Goal: Browse casually

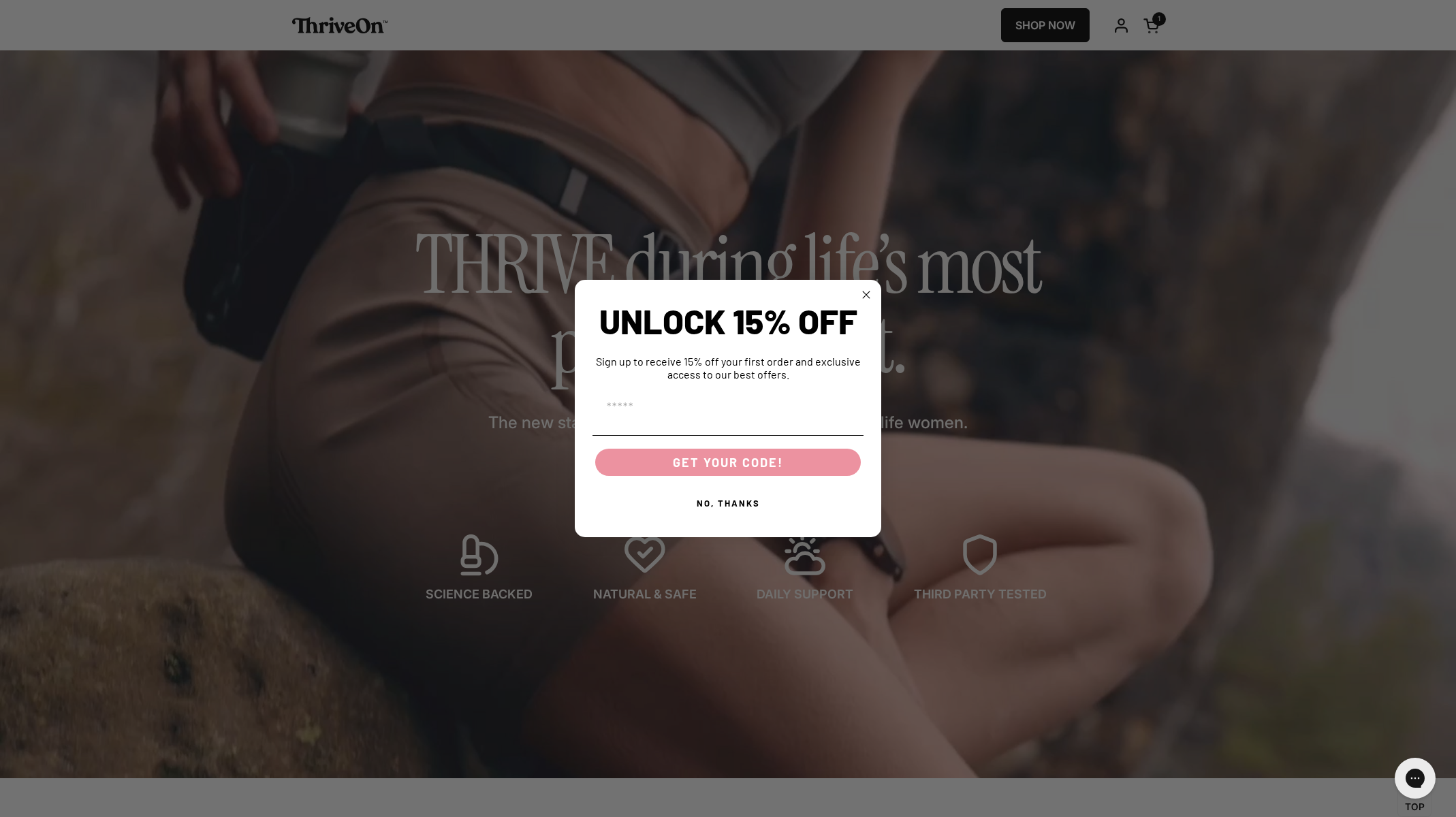
click at [868, 297] on icon "Close dialog" at bounding box center [867, 295] width 6 height 6
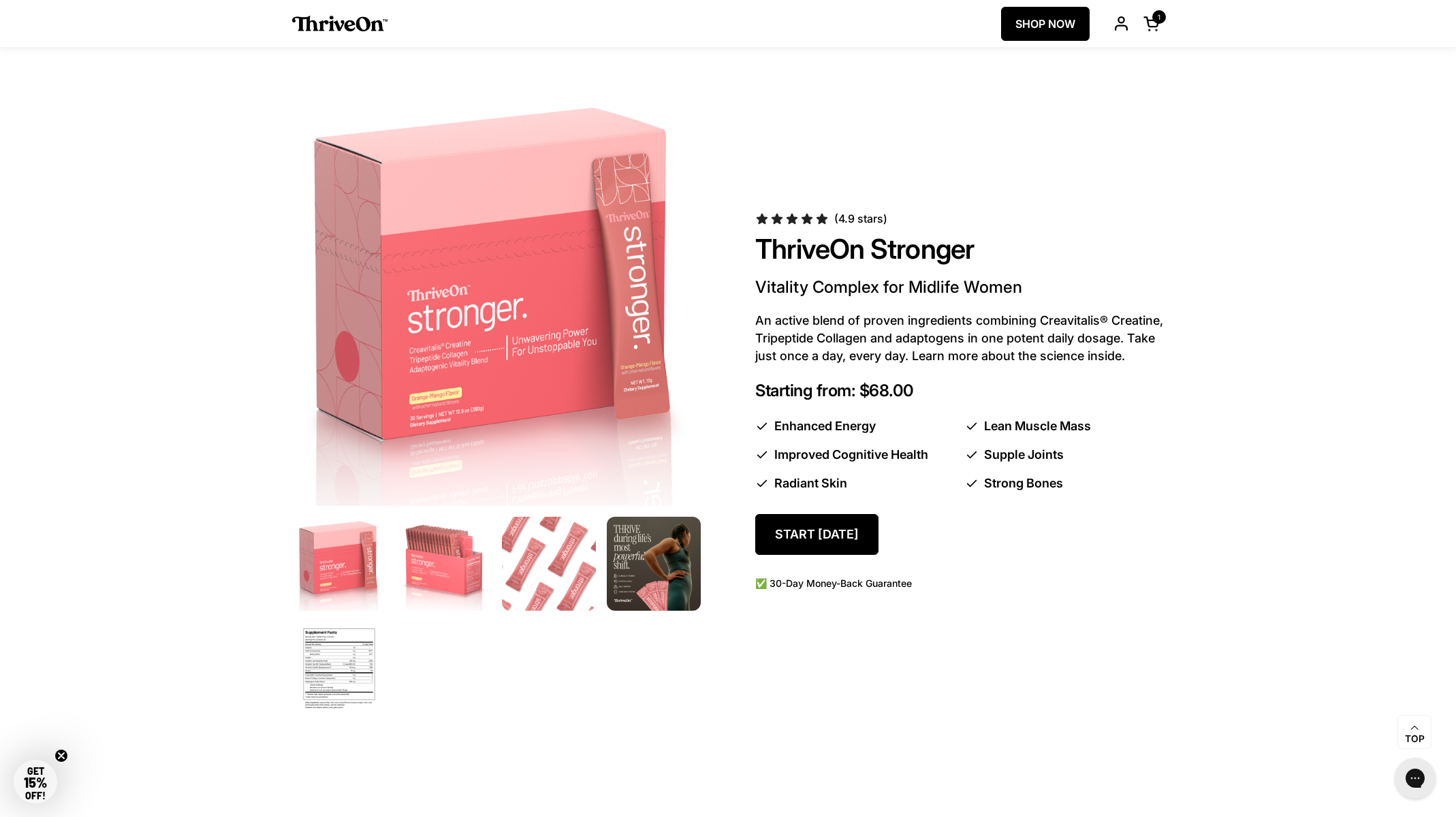
scroll to position [625, 0]
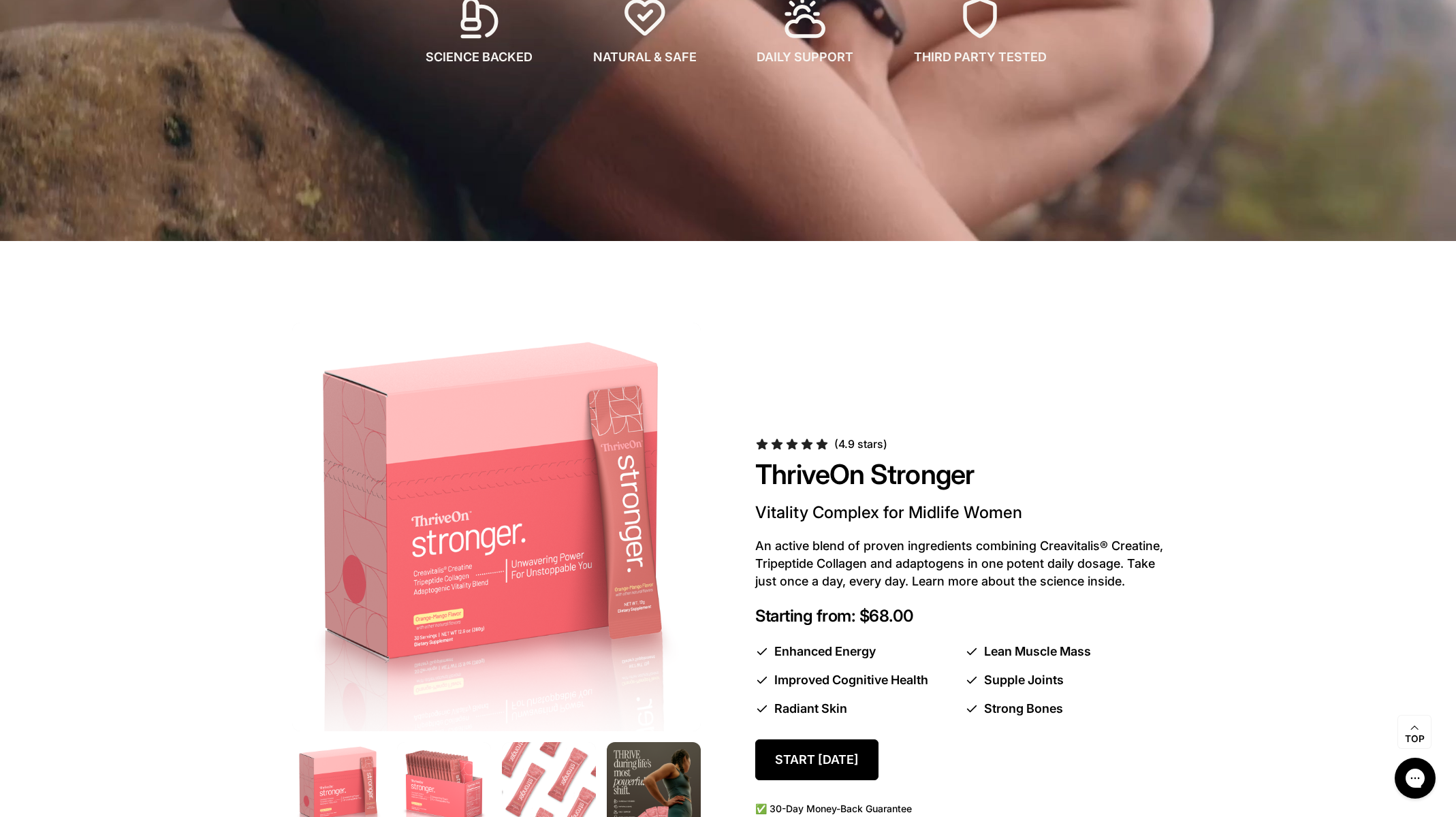
scroll to position [623, 0]
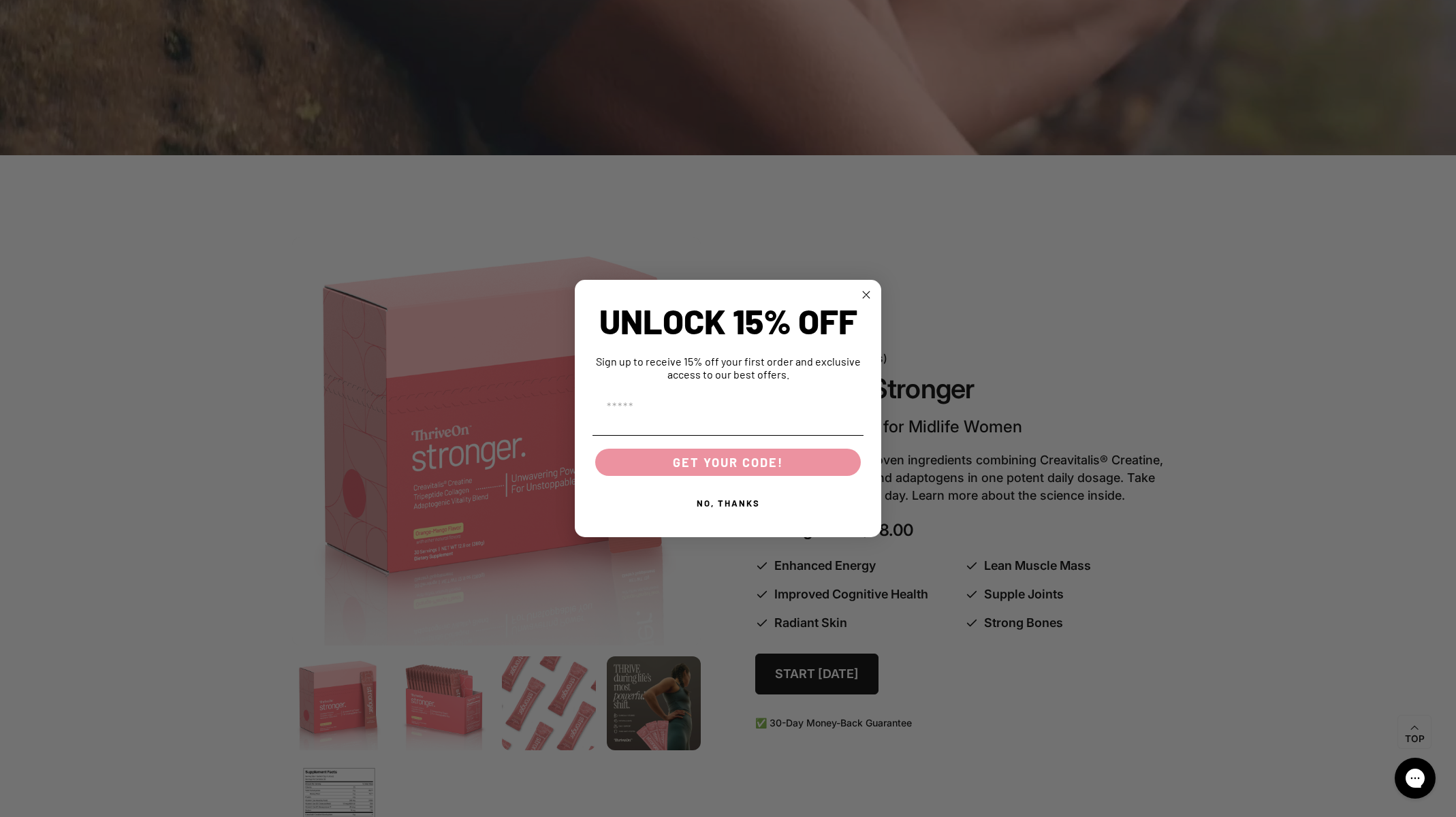
click at [867, 294] on icon "Close dialog" at bounding box center [867, 295] width 6 height 6
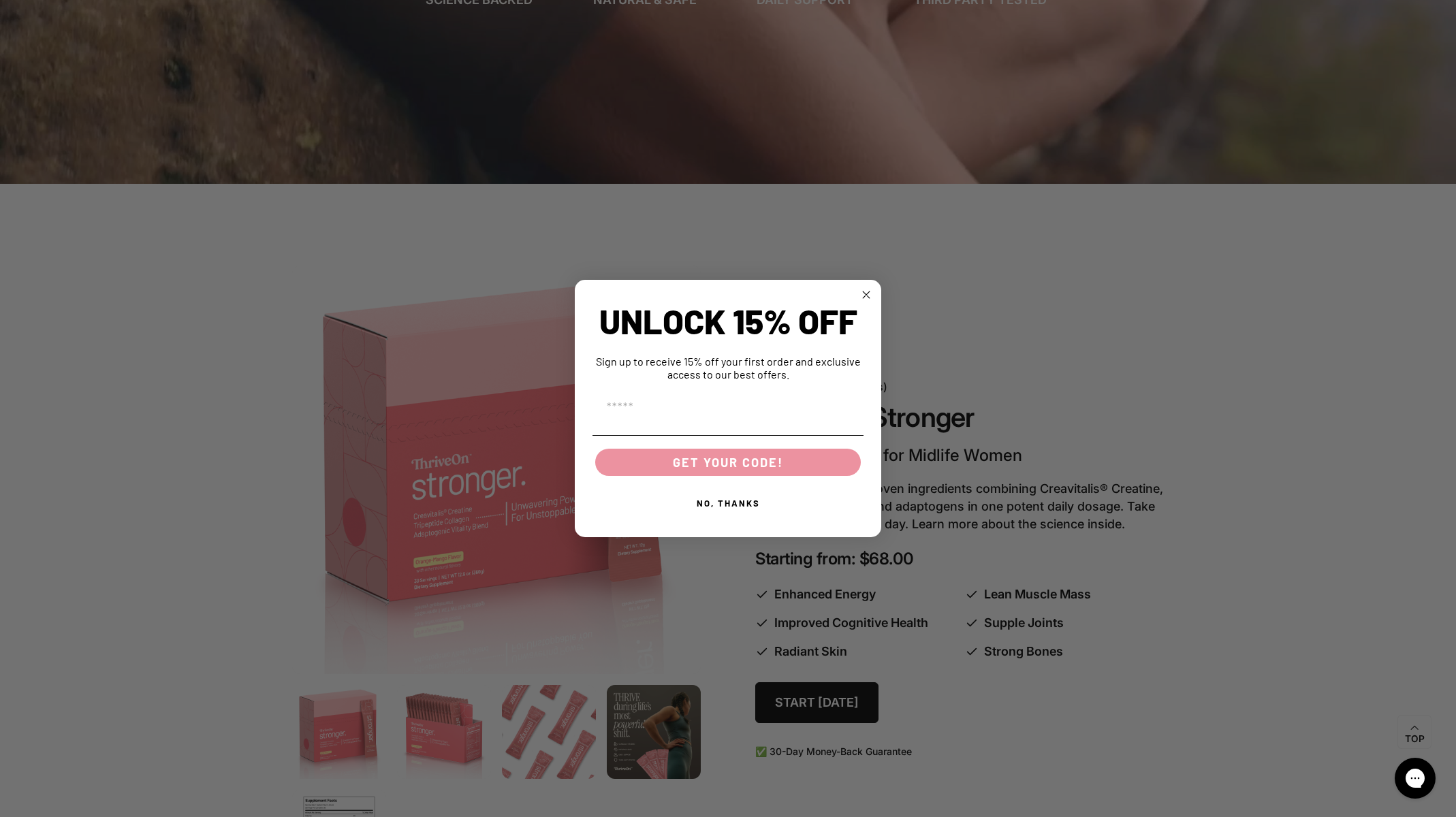
scroll to position [595, 0]
click at [865, 295] on circle "Close dialog" at bounding box center [866, 294] width 15 height 15
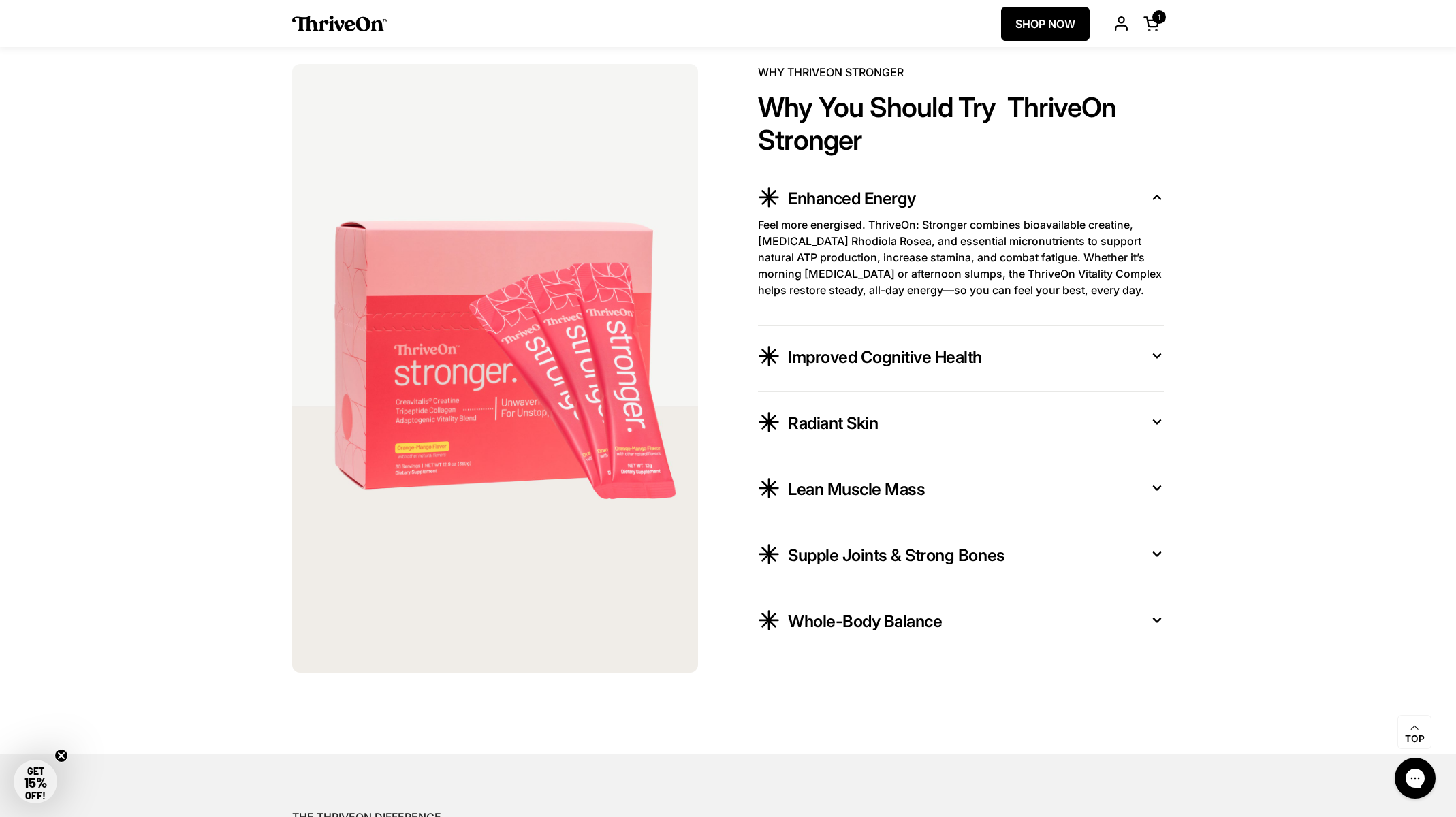
scroll to position [2534, 0]
